Goal: Find contact information: Find contact information

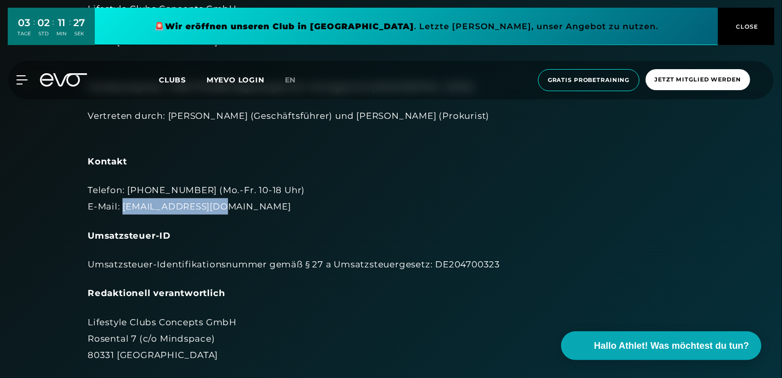
drag, startPoint x: 213, startPoint y: 206, endPoint x: 123, endPoint y: 212, distance: 90.4
click at [123, 212] on div "Telefon: [PHONE_NUMBER] (Mo.-Fr. 10-18 Uhr) E-Mail: [EMAIL_ADDRESS][DOMAIN_NAME]" at bounding box center [391, 198] width 607 height 33
copy div "[EMAIL_ADDRESS][DOMAIN_NAME]"
click at [220, 157] on div "Kontakt" at bounding box center [391, 161] width 607 height 16
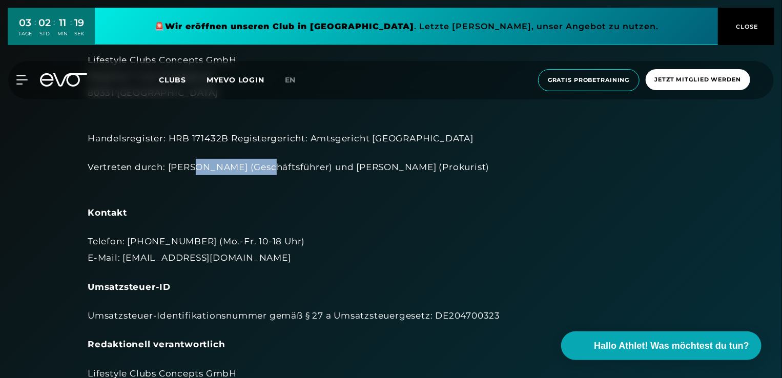
drag, startPoint x: 259, startPoint y: 167, endPoint x: 188, endPoint y: 170, distance: 71.3
click at [188, 170] on div "Vertreten durch: [PERSON_NAME] (Geschäftsführer) und [PERSON_NAME] (Prokurist)" at bounding box center [391, 175] width 607 height 33
drag, startPoint x: 188, startPoint y: 170, endPoint x: 198, endPoint y: 180, distance: 14.5
click at [198, 180] on div "Vertreten durch: [PERSON_NAME] (Geschäftsführer) und [PERSON_NAME] (Prokurist)" at bounding box center [391, 175] width 607 height 33
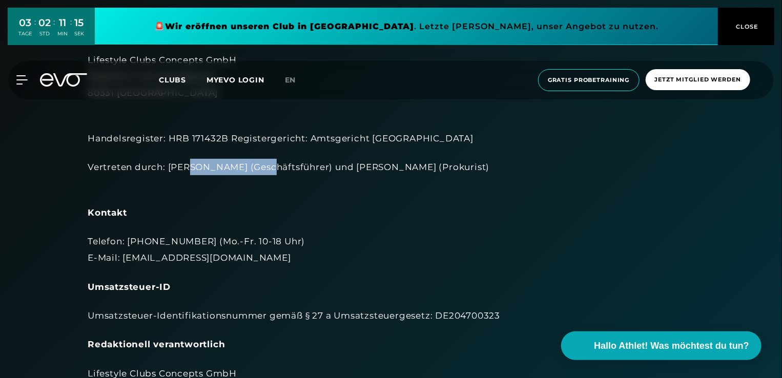
drag, startPoint x: 260, startPoint y: 167, endPoint x: 187, endPoint y: 172, distance: 74.0
click at [187, 172] on div "Vertreten durch: [PERSON_NAME] (Geschäftsführer) und [PERSON_NAME] (Prokurist)" at bounding box center [391, 175] width 607 height 33
copy div "[PERSON_NAME]"
